Goal: Task Accomplishment & Management: Manage account settings

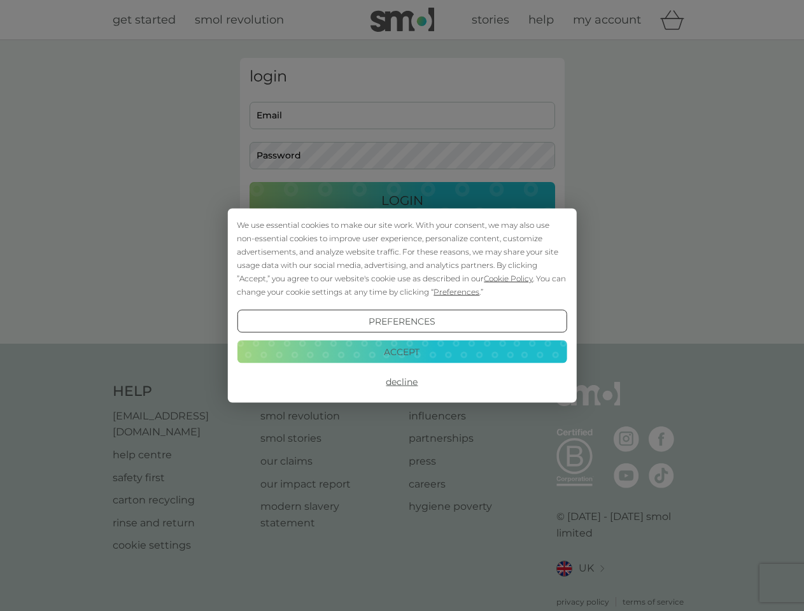
click at [509, 278] on span "Cookie Policy" at bounding box center [508, 279] width 49 height 10
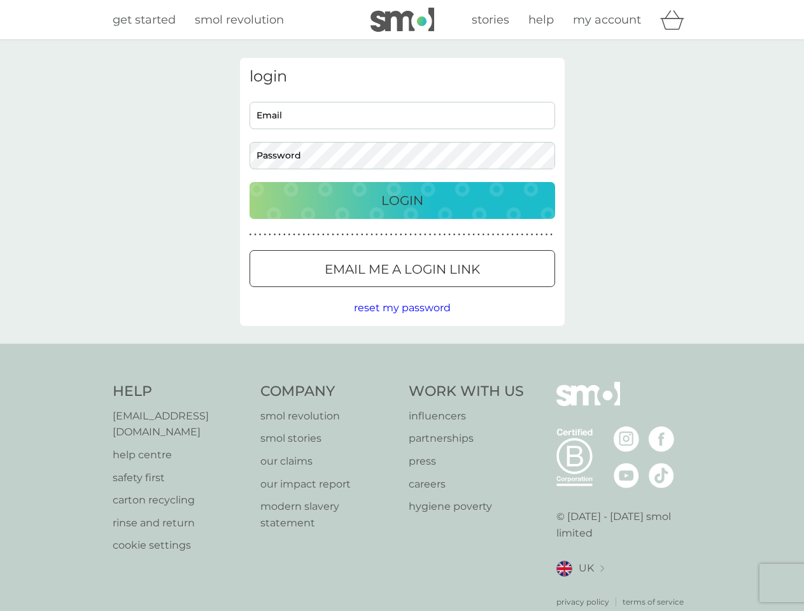
click at [455, 292] on div "login Email Password Login ● ● ● ● ● ● ● ● ● ● ● ● ● ● ● ● ● ● ● ● ● ● ● ● ● ● …" at bounding box center [402, 192] width 325 height 268
click at [402, 322] on div "login Email Password Login ● ● ● ● ● ● ● ● ● ● ● ● ● ● ● ● ● ● ● ● ● ● ● ● ● ● …" at bounding box center [402, 192] width 325 height 268
click at [402, 382] on div "Help [EMAIL_ADDRESS][DOMAIN_NAME] help centre safety first carton recycling rin…" at bounding box center [402, 495] width 579 height 226
click at [402, 351] on div "Help [EMAIL_ADDRESS][DOMAIN_NAME] help centre safety first carton recycling rin…" at bounding box center [402, 495] width 804 height 302
